Goal: Check status: Check status

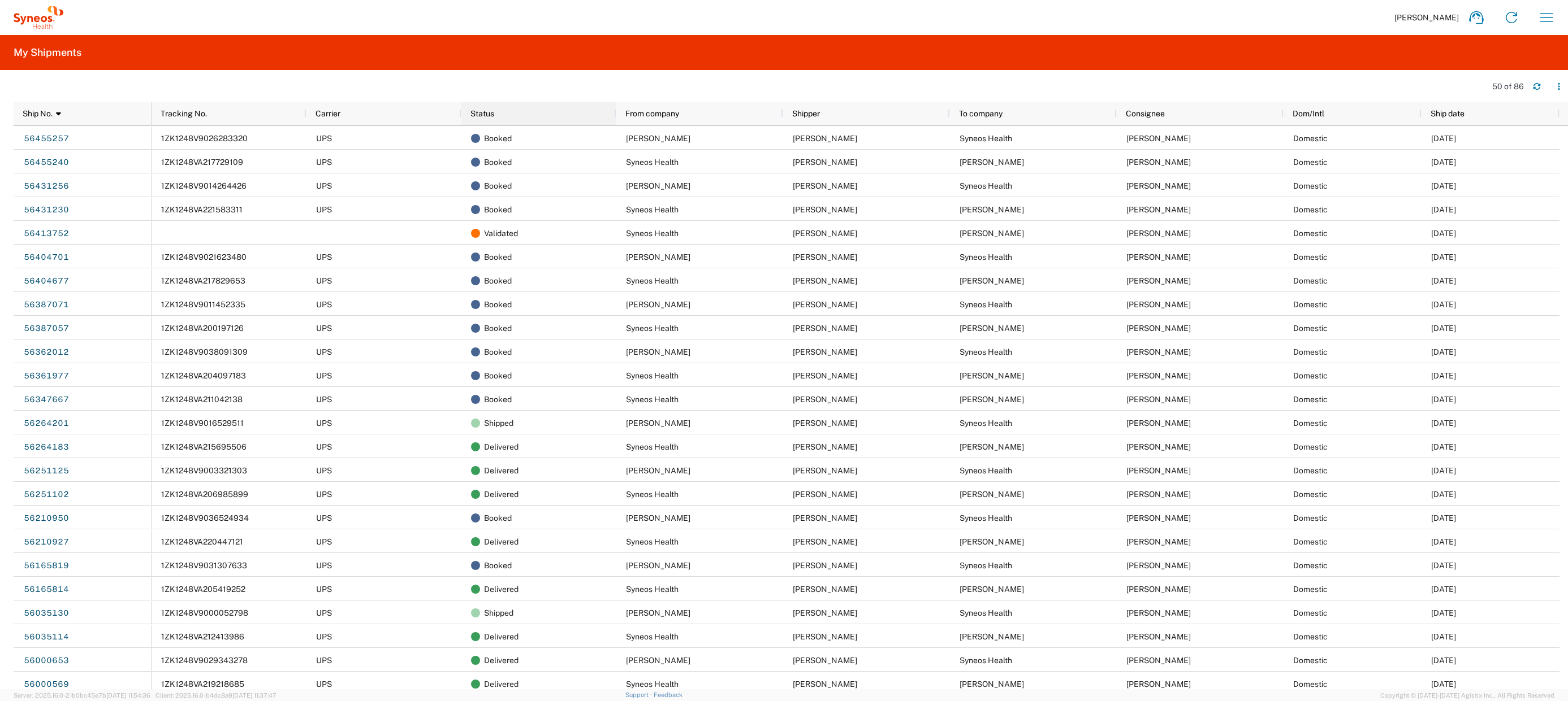
click at [500, 123] on div "Status" at bounding box center [541, 114] width 142 height 24
click at [546, 111] on div "Status" at bounding box center [541, 114] width 142 height 18
click at [507, 116] on div "Status 1" at bounding box center [541, 114] width 142 height 18
